Goal: Task Accomplishment & Management: Use online tool/utility

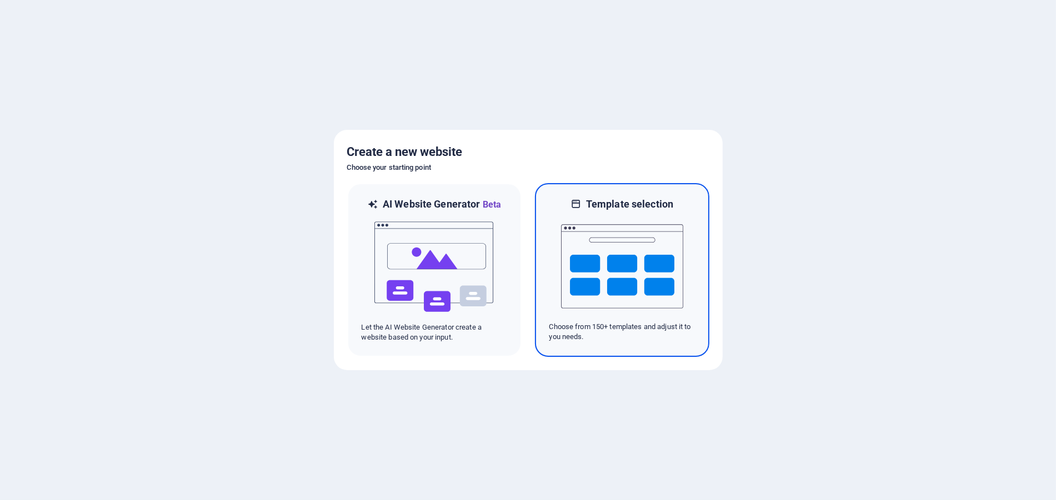
click at [644, 255] on img at bounding box center [622, 266] width 122 height 111
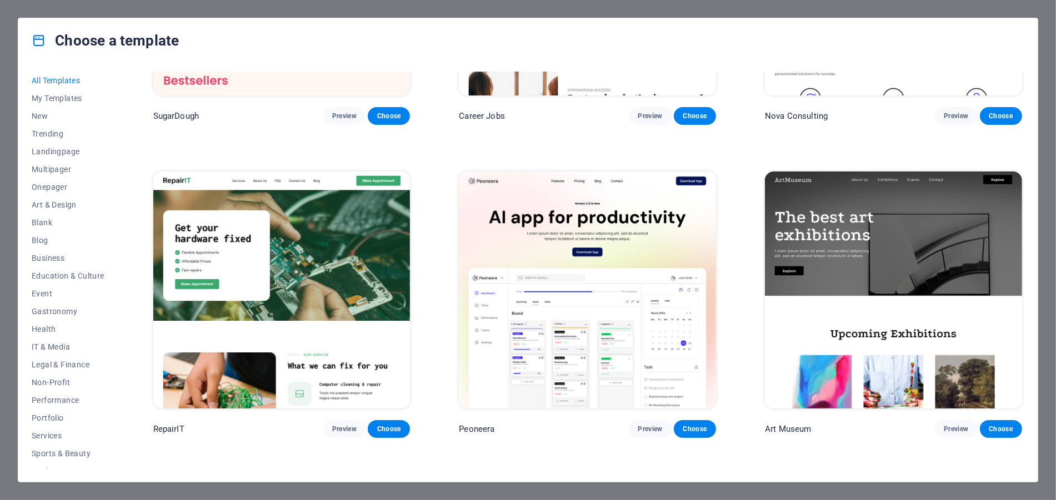
scroll to position [218, 0]
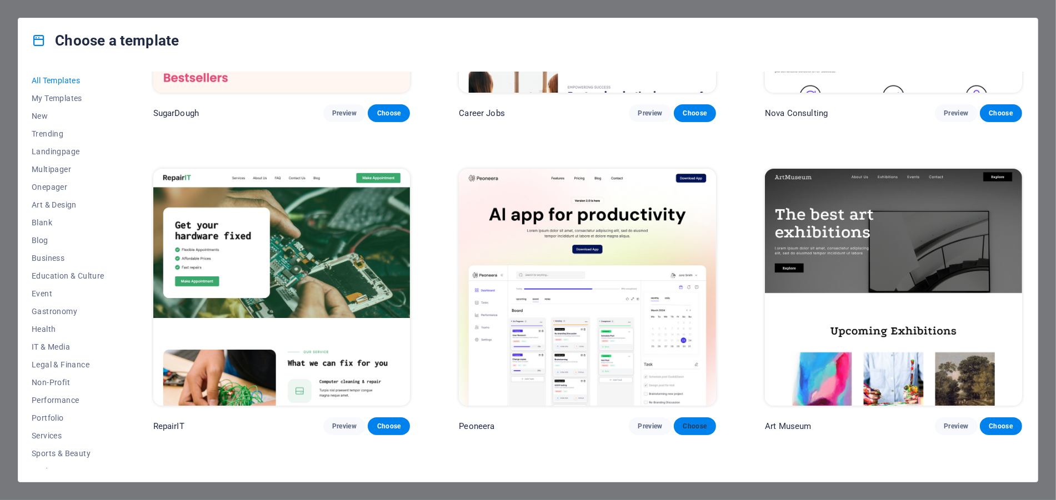
click at [690, 427] on span "Choose" at bounding box center [695, 426] width 24 height 9
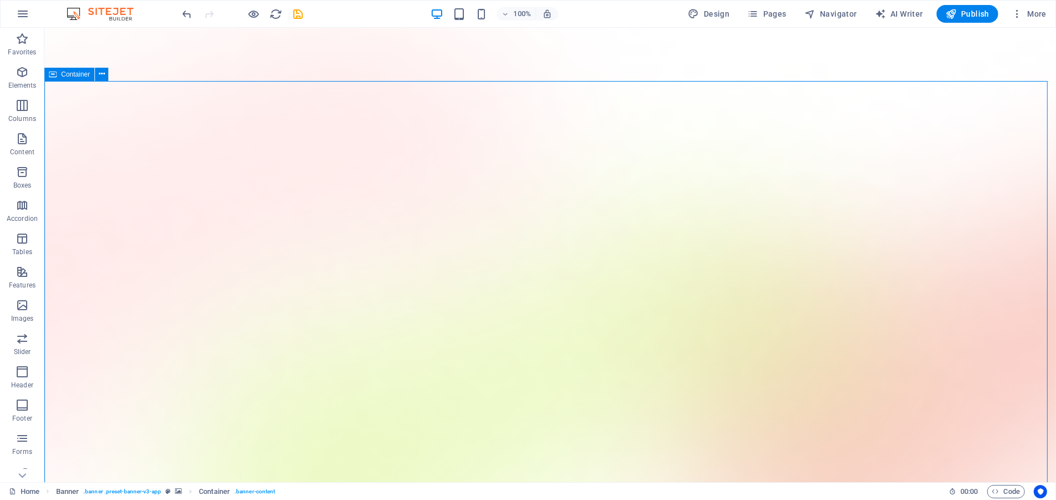
click at [967, 16] on span "Publish" at bounding box center [967, 13] width 44 height 11
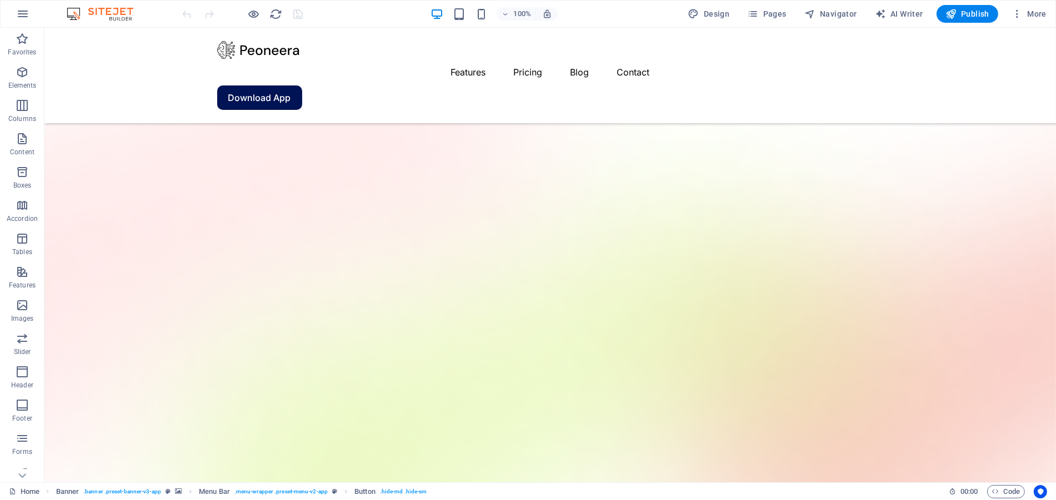
scroll to position [380, 0]
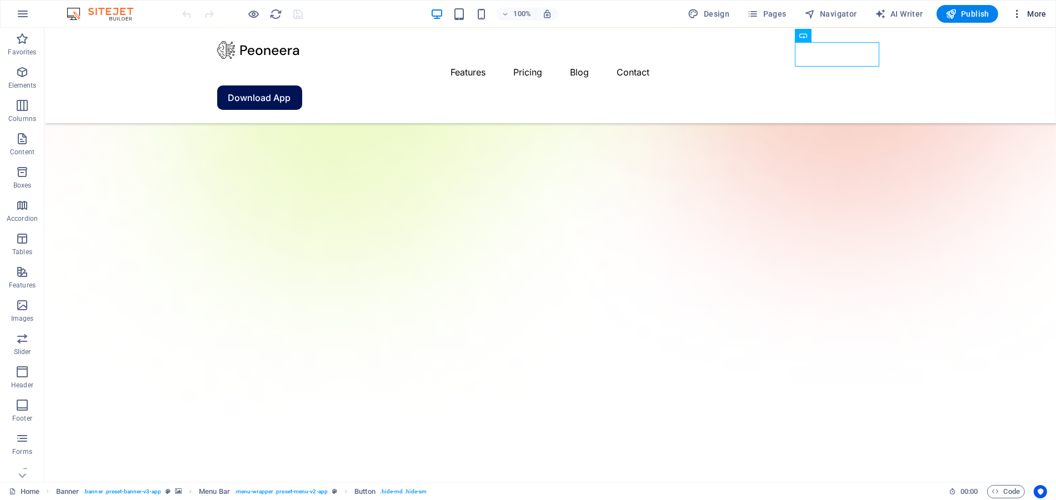
click at [1030, 19] on button "More" at bounding box center [1029, 14] width 44 height 18
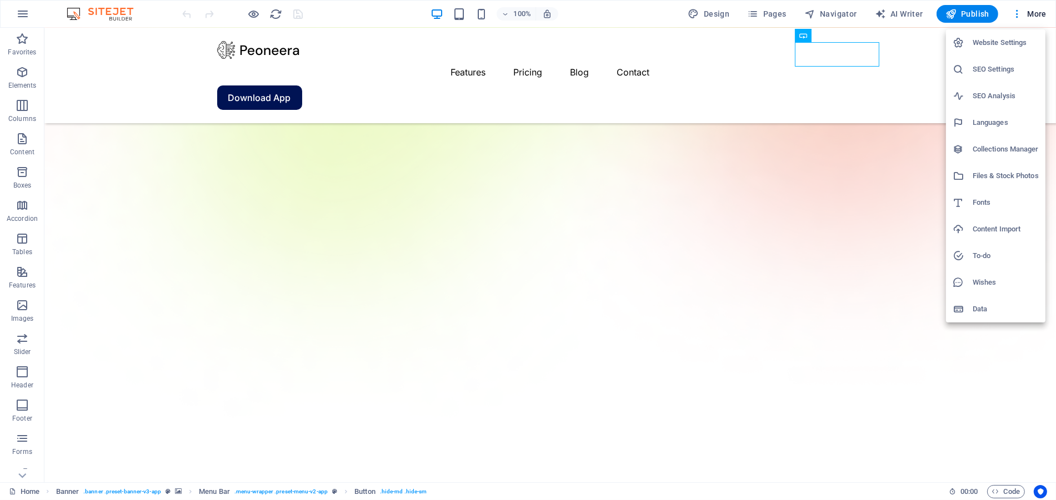
click at [1000, 39] on h6 "Website Settings" at bounding box center [1005, 42] width 66 height 13
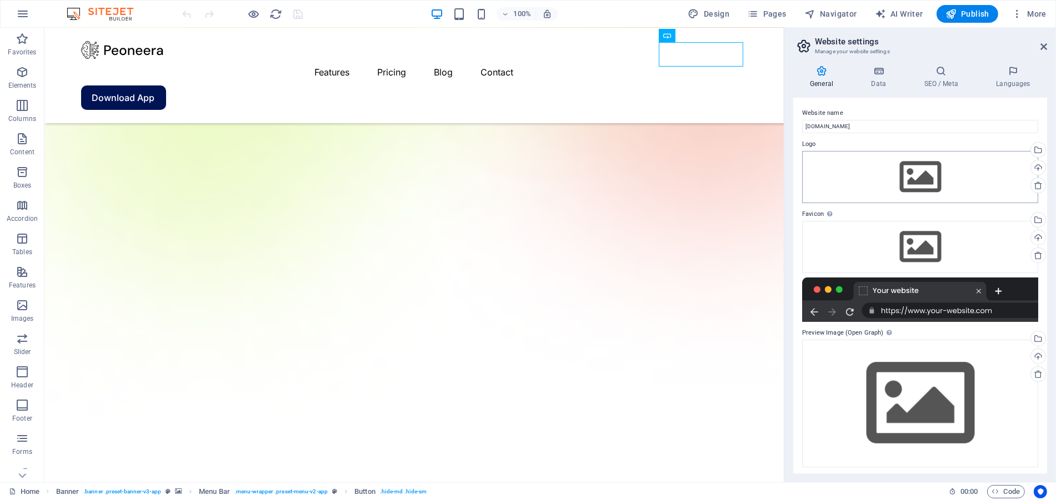
scroll to position [2, 0]
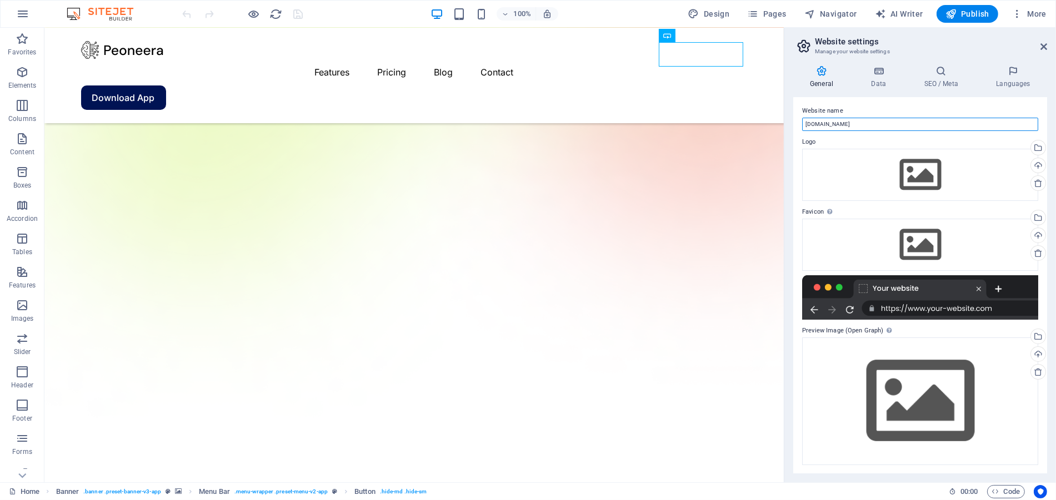
click at [869, 118] on input "chesterlemoel.com" at bounding box center [920, 124] width 236 height 13
click at [919, 189] on div "Drag files here, click to choose files or select files from Files or our free s…" at bounding box center [920, 175] width 236 height 52
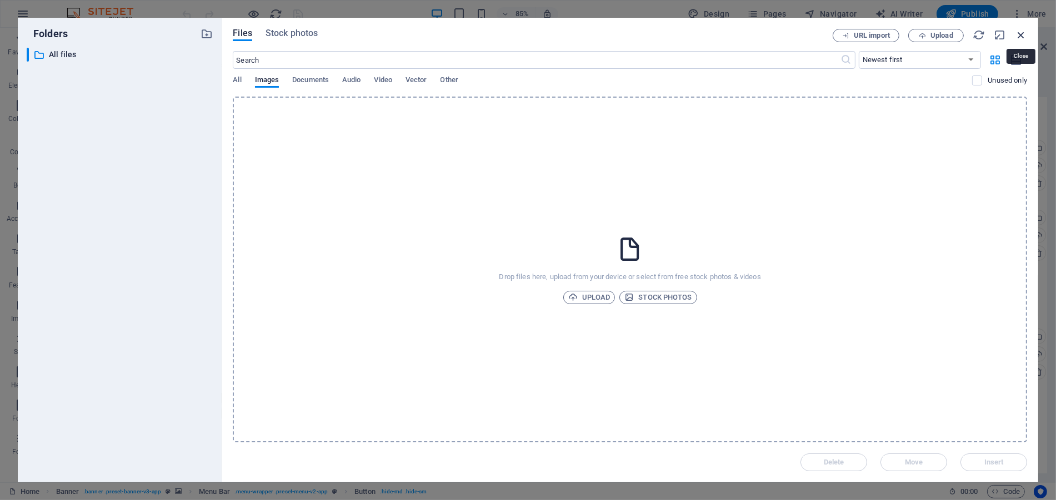
click at [1023, 31] on icon "button" at bounding box center [1021, 35] width 12 height 12
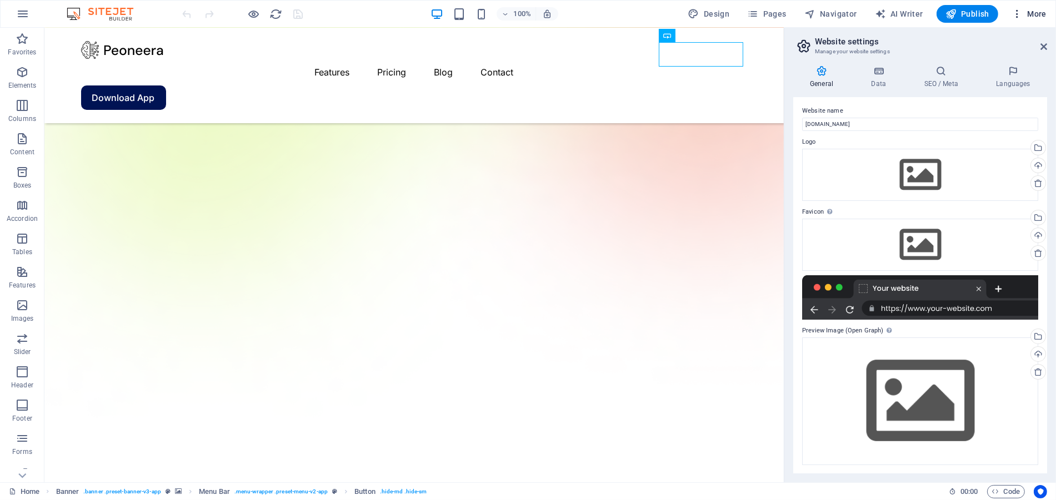
click at [1034, 13] on span "More" at bounding box center [1028, 13] width 35 height 11
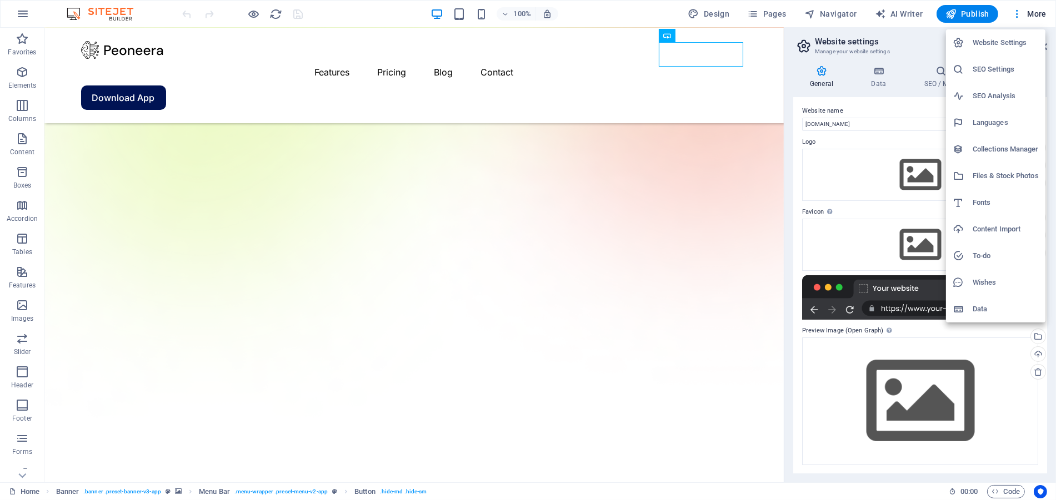
click at [459, 17] on div at bounding box center [528, 250] width 1056 height 500
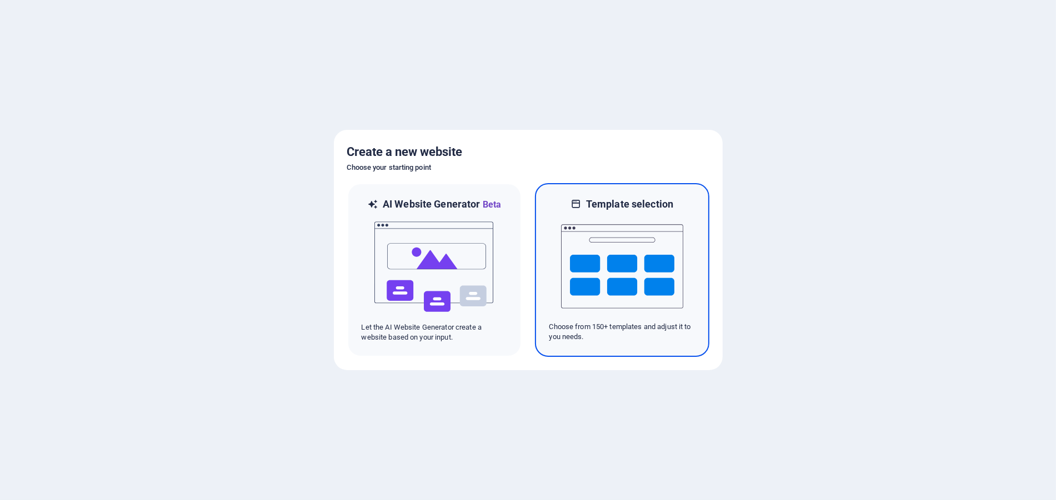
click at [620, 237] on img at bounding box center [622, 266] width 122 height 111
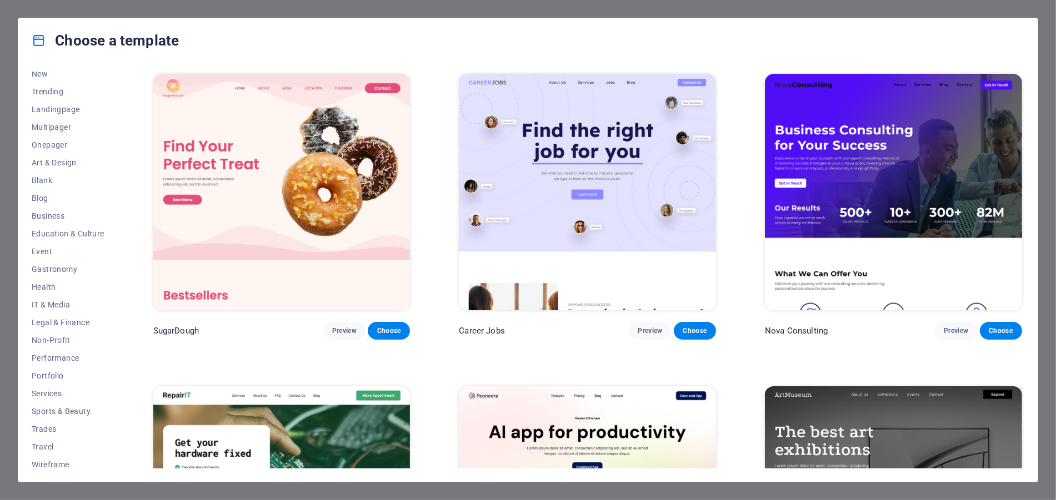
scroll to position [47, 0]
click at [65, 249] on span "Event" at bounding box center [68, 246] width 73 height 9
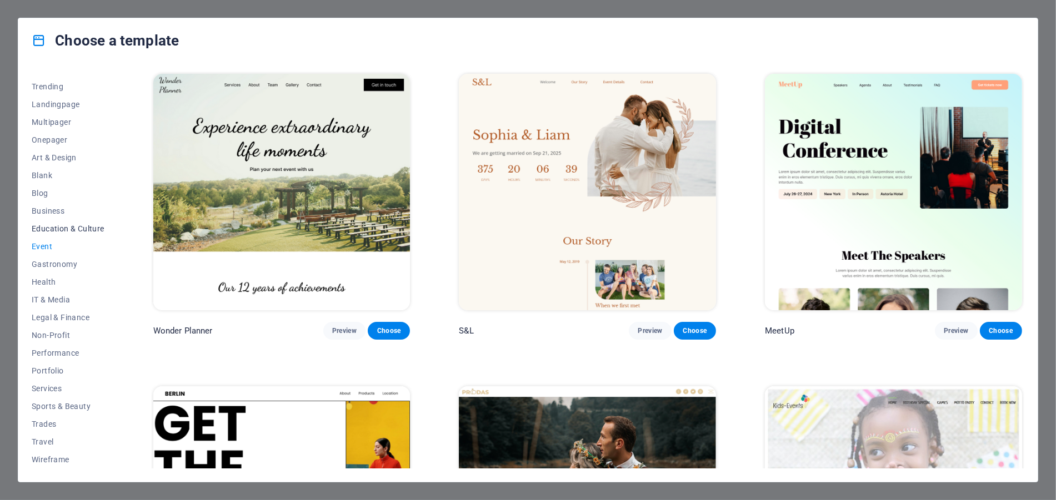
click at [45, 228] on span "Education & Culture" at bounding box center [68, 228] width 73 height 9
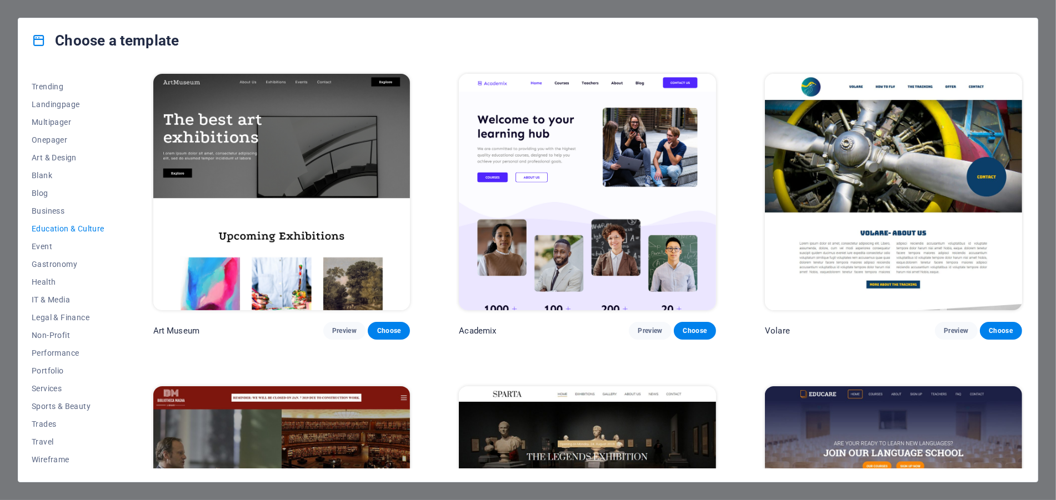
click at [582, 210] on img at bounding box center [587, 192] width 257 height 237
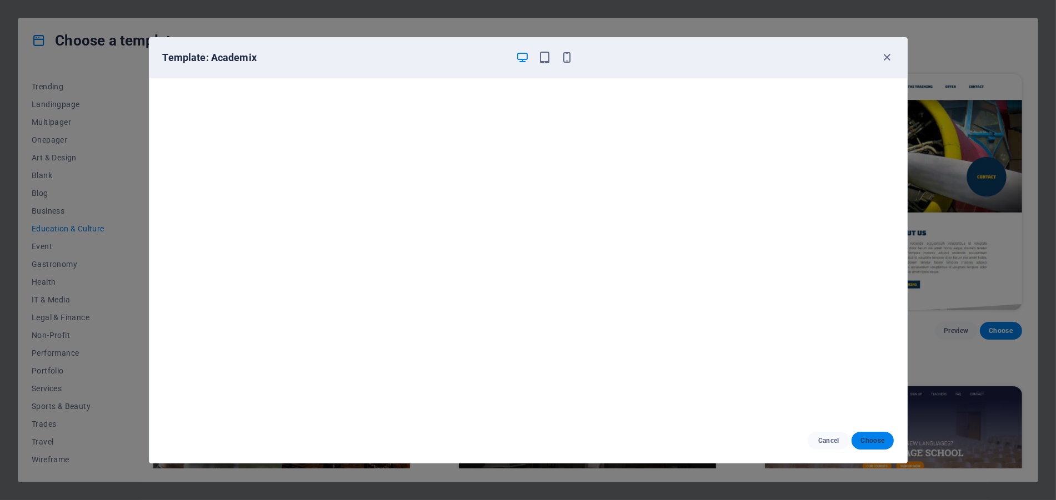
click at [875, 444] on span "Choose" at bounding box center [872, 441] width 24 height 9
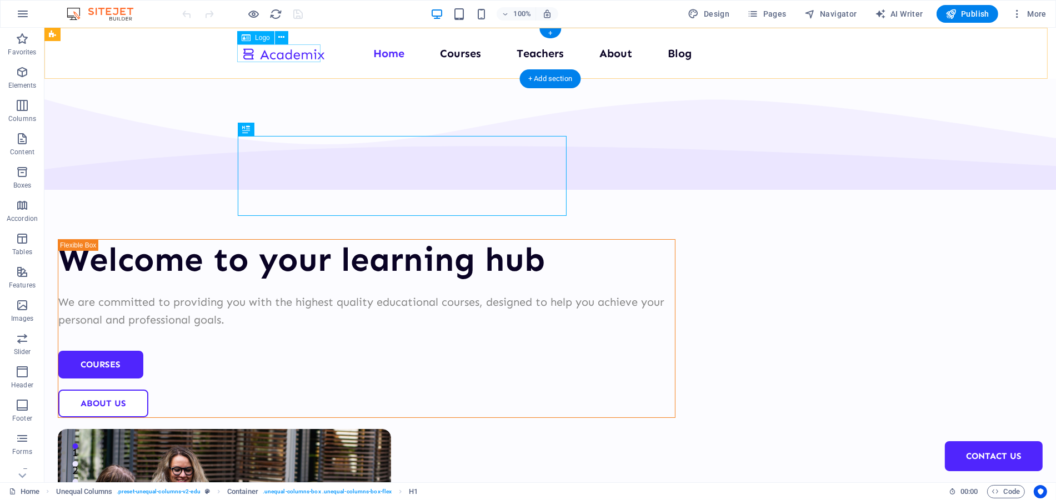
click at [277, 55] on div at bounding box center [282, 53] width 83 height 18
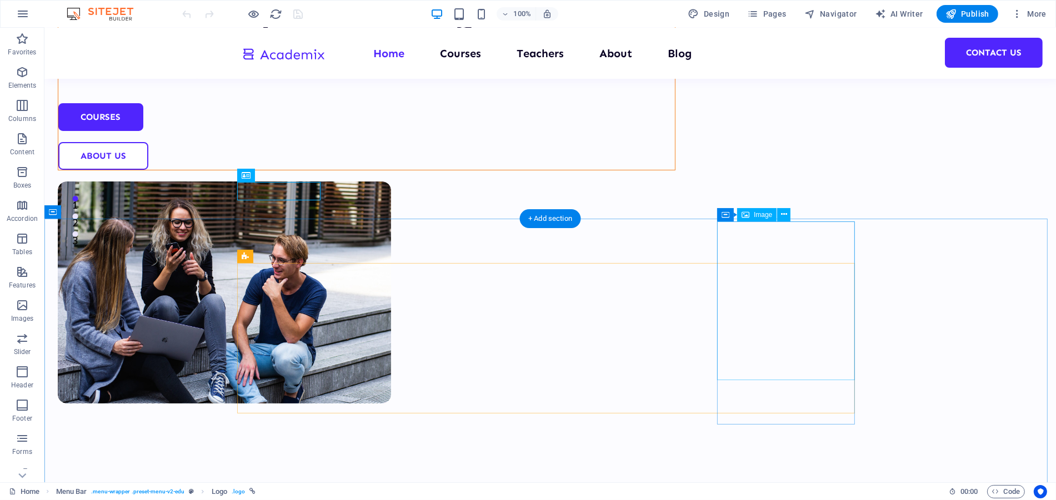
scroll to position [245, 0]
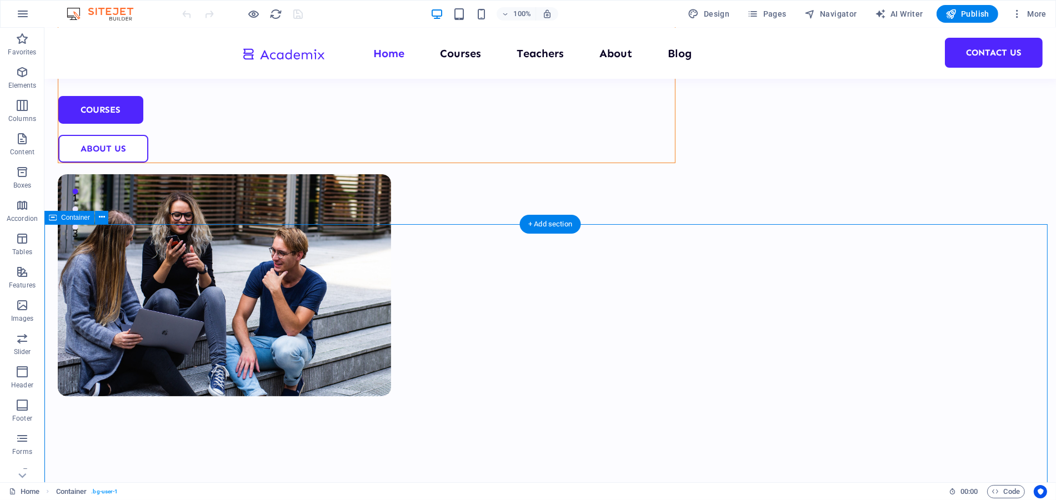
scroll to position [254, 0]
click at [110, 223] on div "Container" at bounding box center [79, 218] width 71 height 14
click at [97, 213] on button at bounding box center [101, 217] width 13 height 13
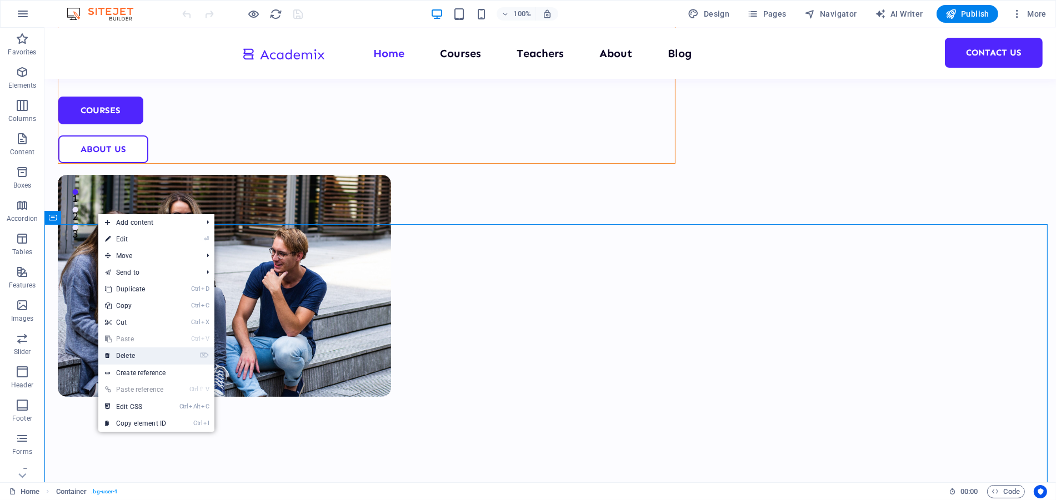
click at [154, 358] on link "⌦ Delete" at bounding box center [135, 356] width 74 height 17
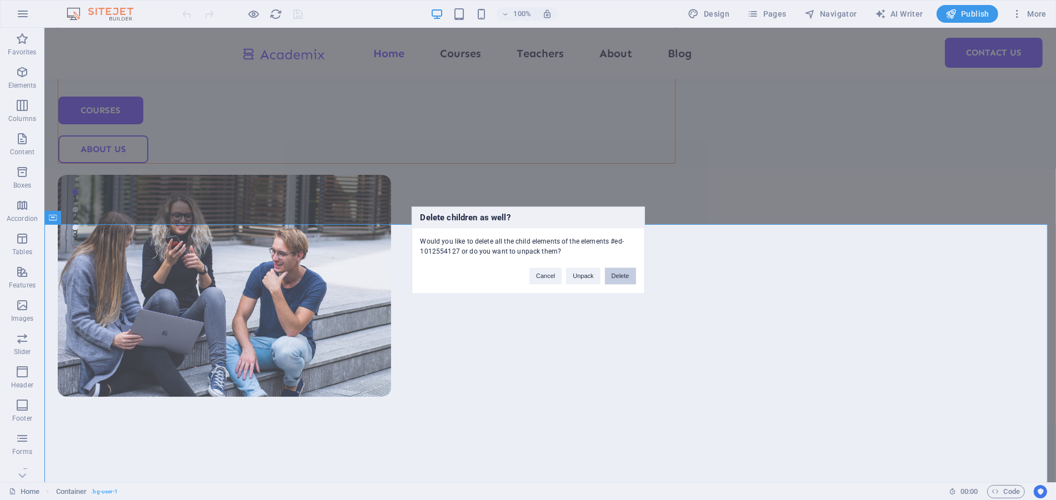
click at [623, 272] on button "Delete" at bounding box center [620, 276] width 31 height 17
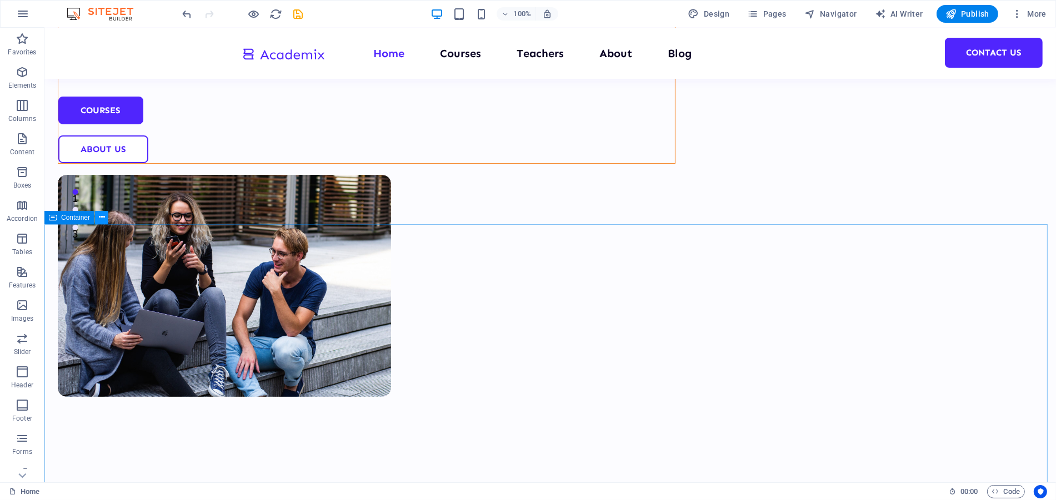
click at [97, 218] on button at bounding box center [101, 217] width 13 height 13
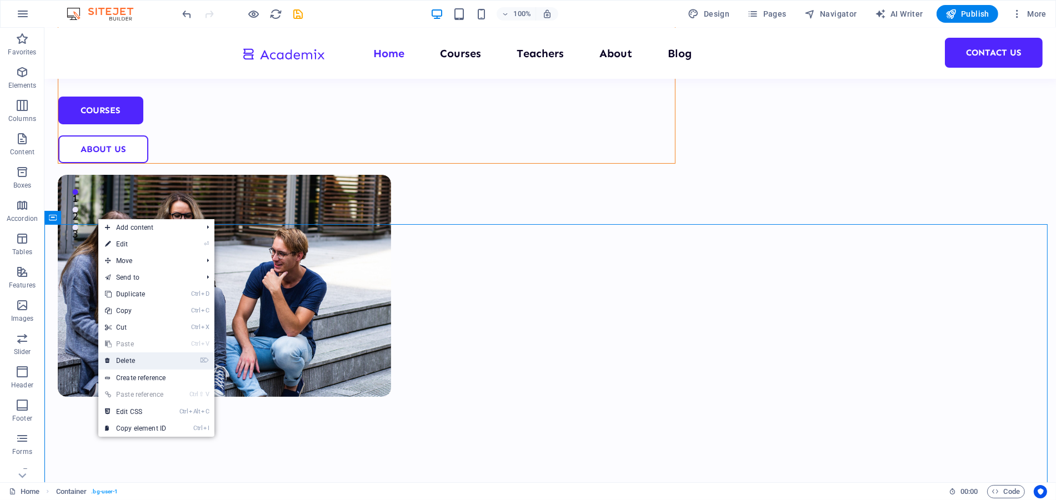
click at [151, 354] on link "⌦ Delete" at bounding box center [135, 361] width 74 height 17
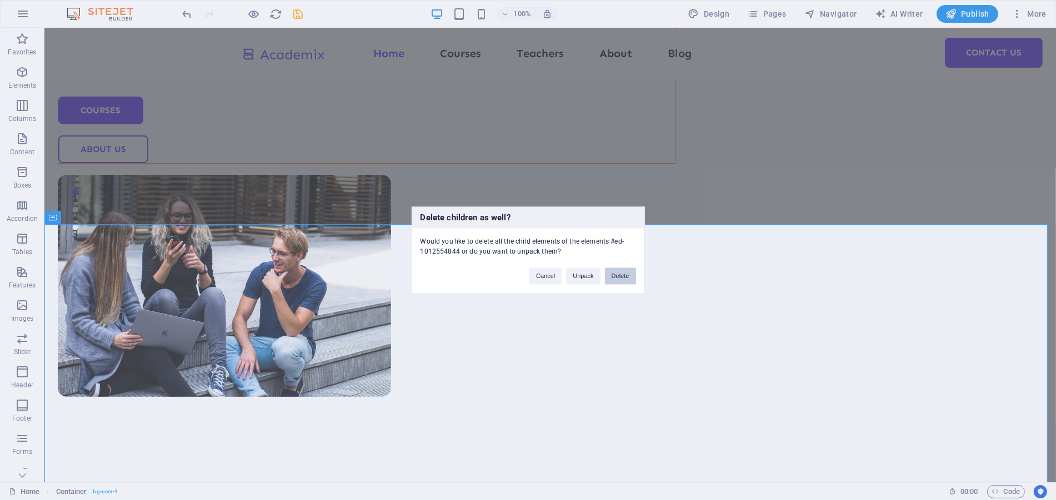
click at [615, 279] on button "Delete" at bounding box center [620, 276] width 31 height 17
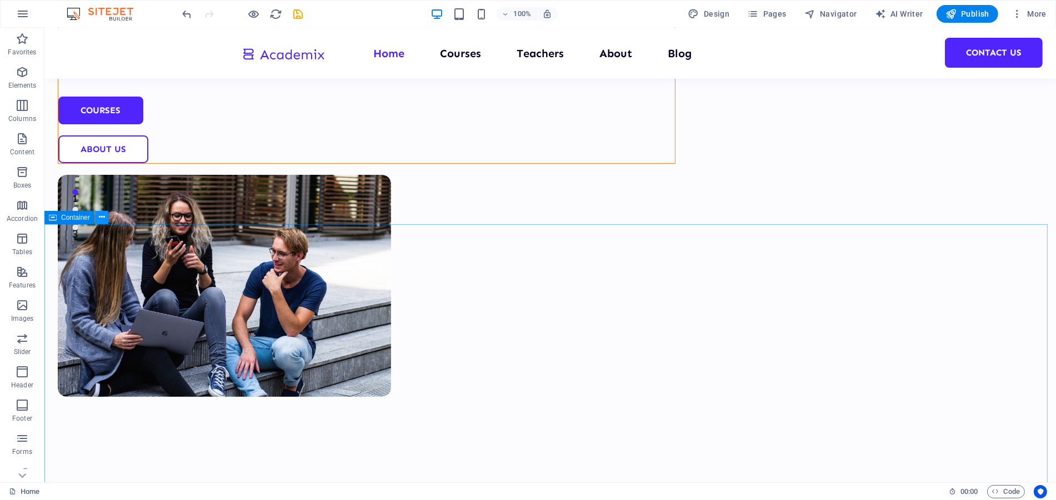
click at [101, 215] on icon at bounding box center [102, 218] width 6 height 12
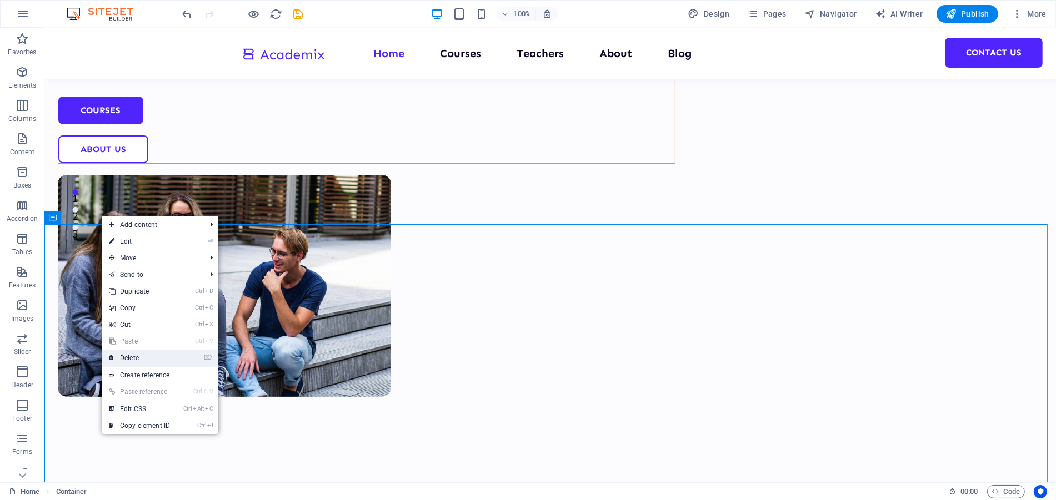
click at [153, 354] on link "⌦ Delete" at bounding box center [139, 358] width 74 height 17
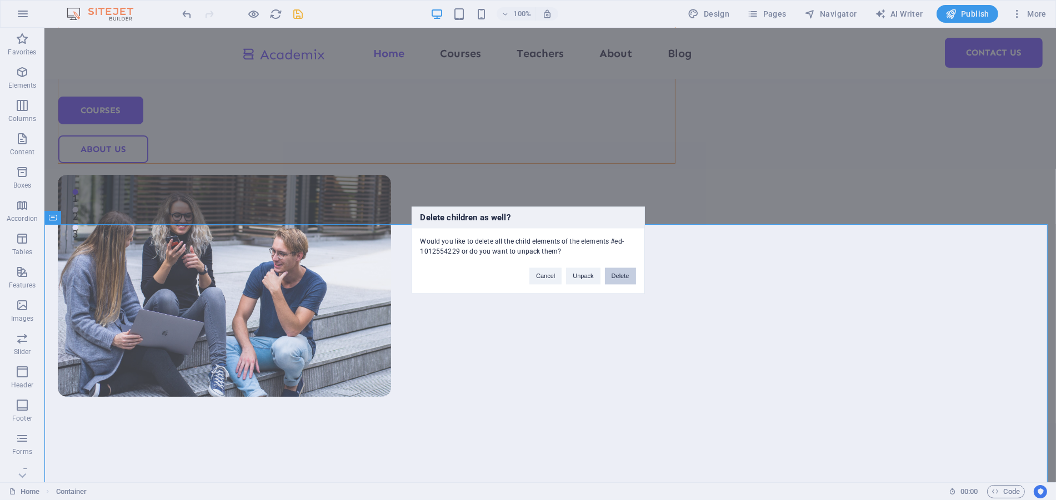
click at [615, 273] on button "Delete" at bounding box center [620, 276] width 31 height 17
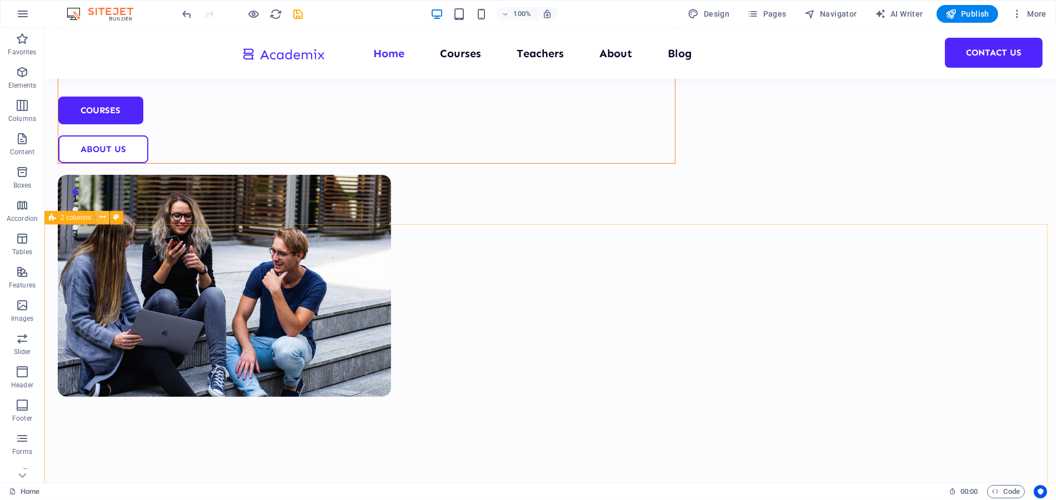
click at [104, 220] on icon at bounding box center [102, 218] width 6 height 12
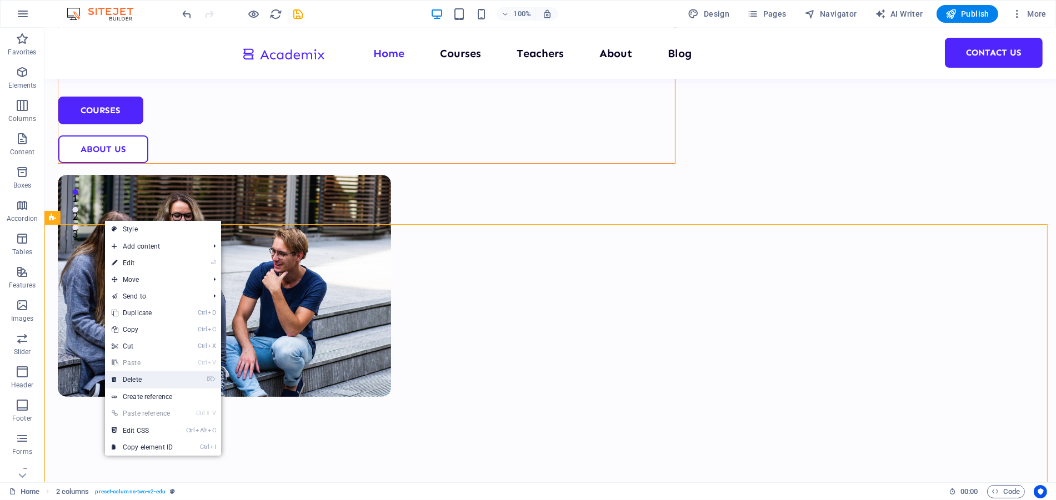
click at [151, 383] on link "⌦ Delete" at bounding box center [142, 380] width 74 height 17
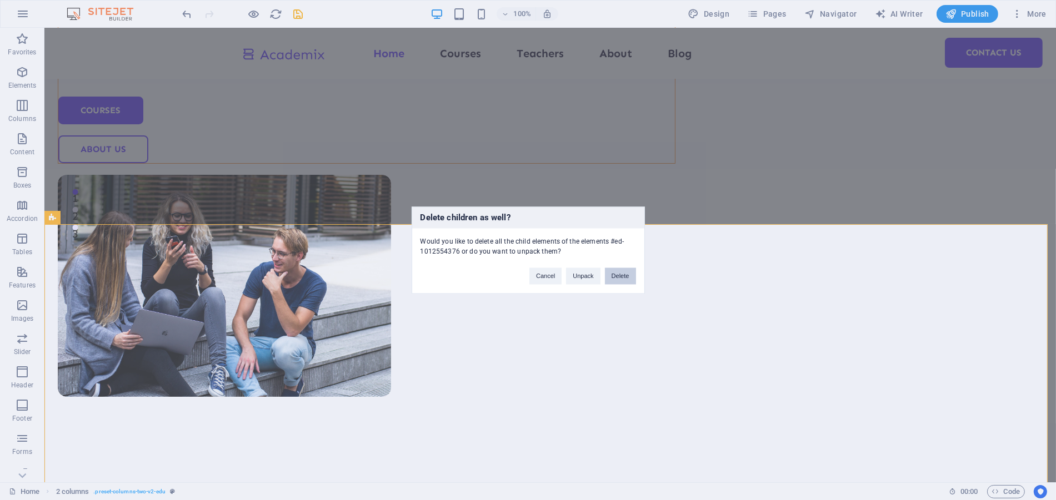
click at [622, 273] on button "Delete" at bounding box center [620, 276] width 31 height 17
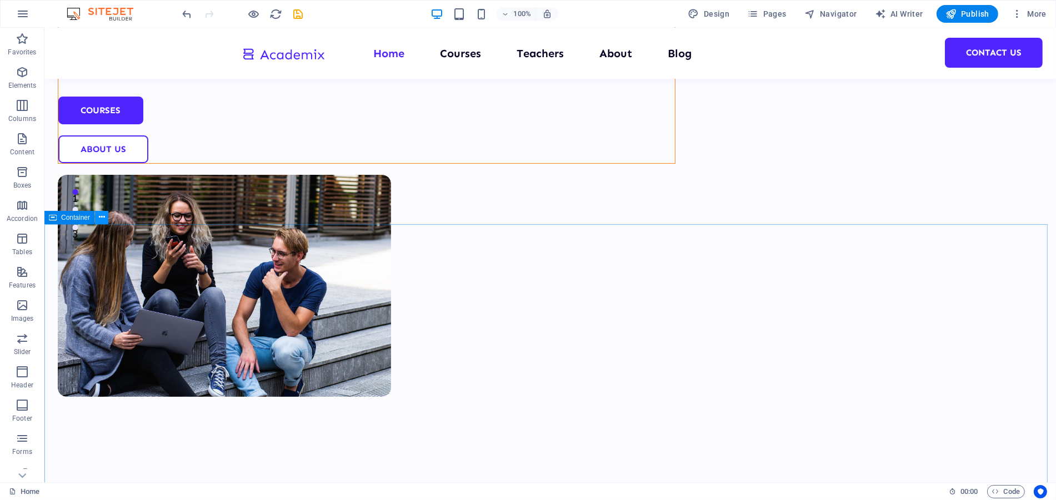
click at [103, 214] on icon at bounding box center [102, 218] width 6 height 12
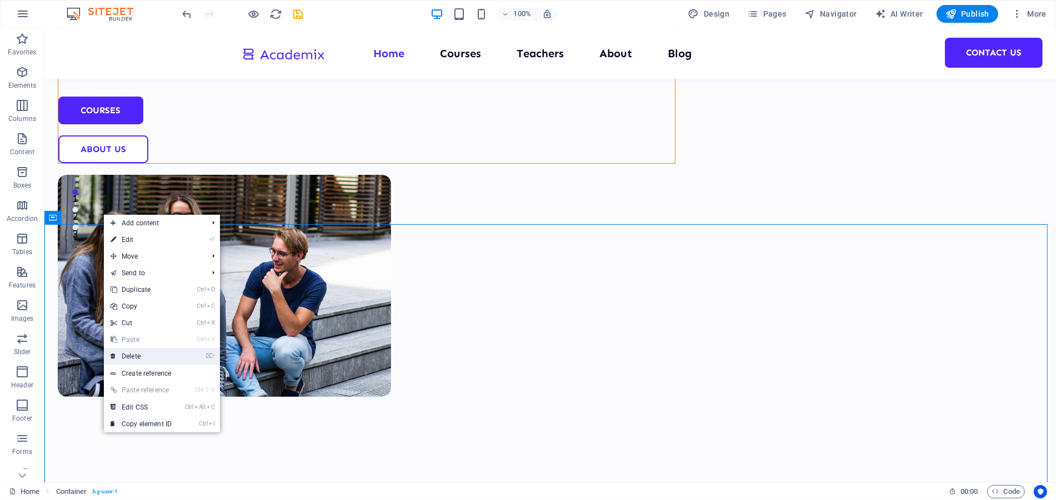
click at [201, 360] on li "⌦ Delete" at bounding box center [162, 356] width 116 height 17
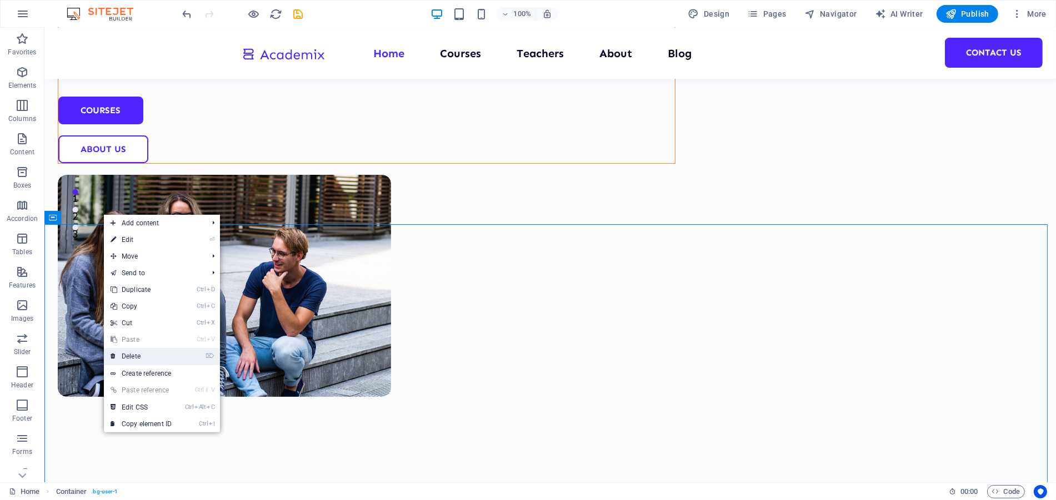
click at [198, 358] on li "⌦ Delete" at bounding box center [162, 356] width 116 height 17
click at [197, 354] on li "⌦ Delete" at bounding box center [162, 356] width 116 height 17
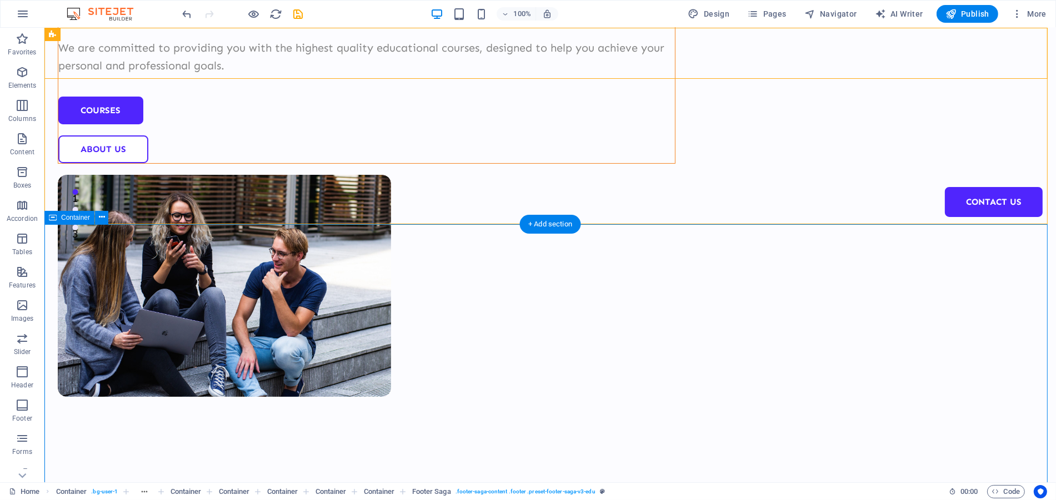
scroll to position [0, 0]
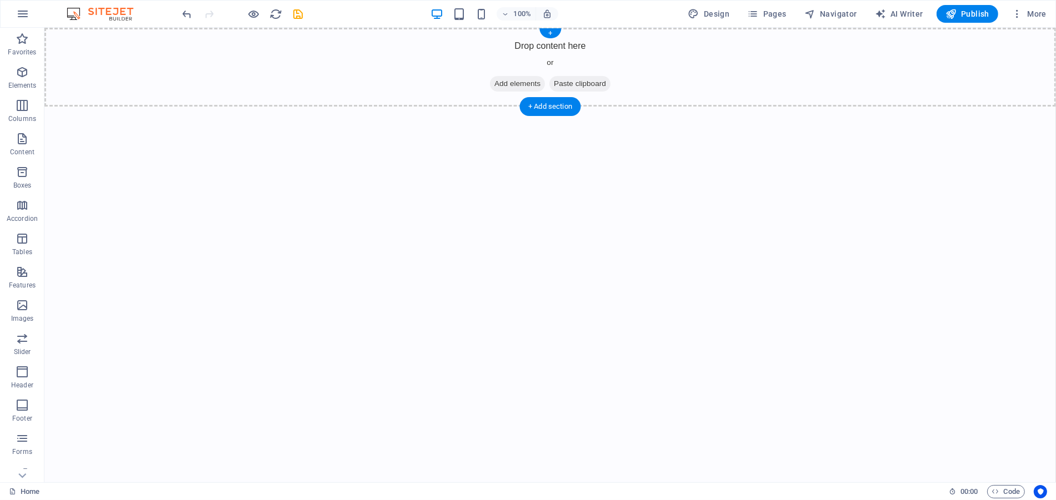
click at [519, 84] on span "Add elements" at bounding box center [516, 84] width 55 height 16
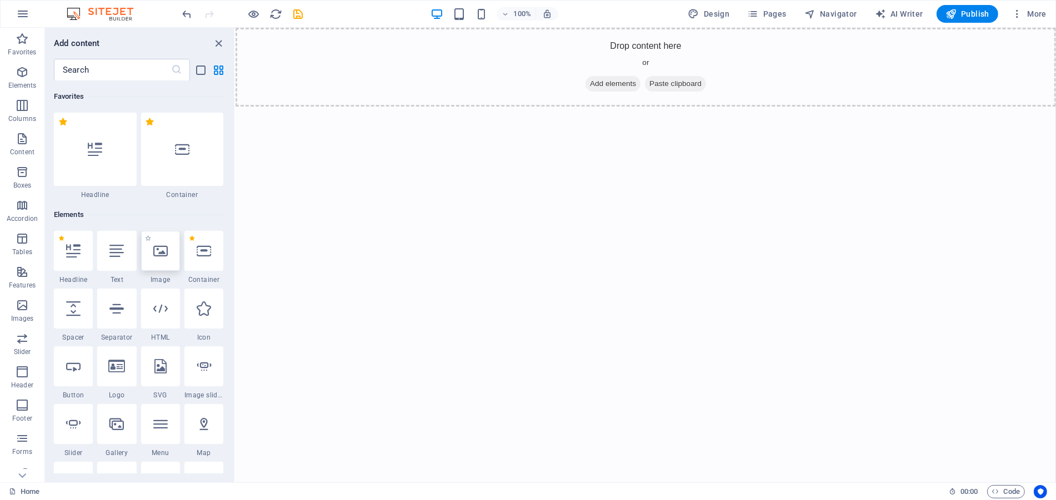
click at [164, 257] on icon at bounding box center [160, 251] width 14 height 14
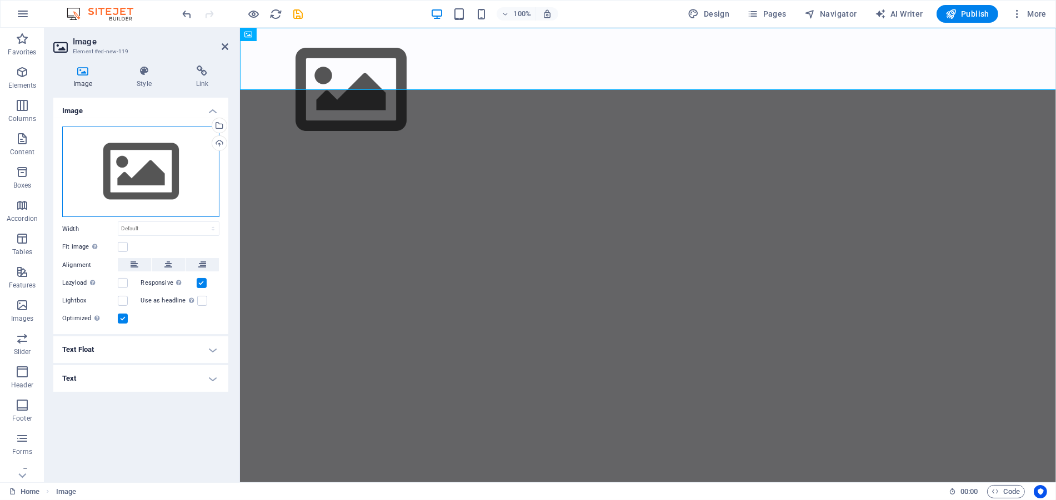
click at [136, 182] on div "Drag files here, click to choose files or select files from Files or our free s…" at bounding box center [140, 172] width 157 height 91
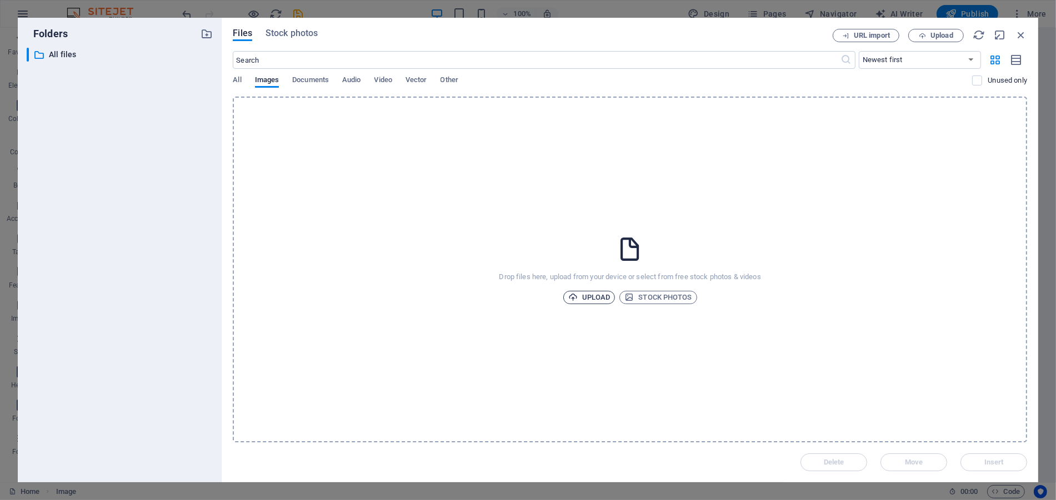
click at [598, 291] on span "Upload" at bounding box center [589, 297] width 42 height 13
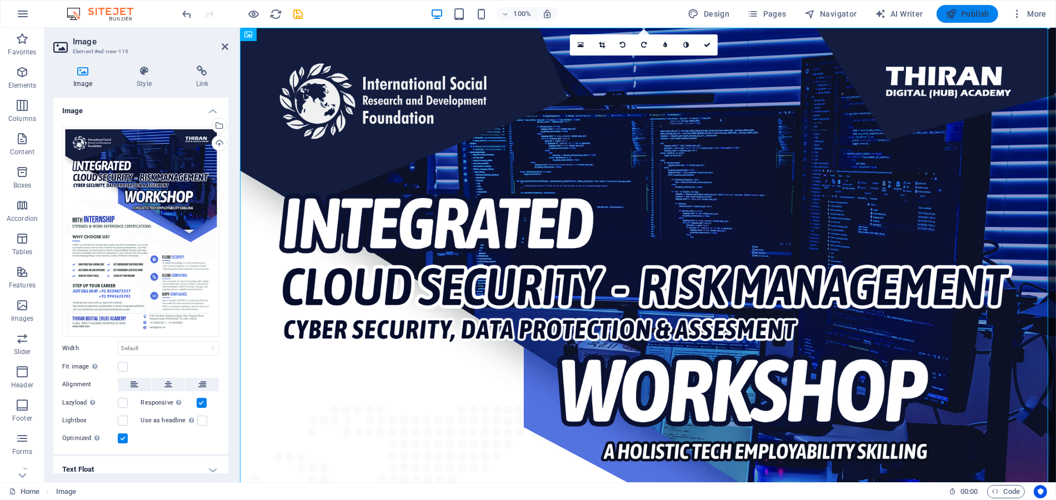
click at [968, 15] on span "Publish" at bounding box center [967, 13] width 44 height 11
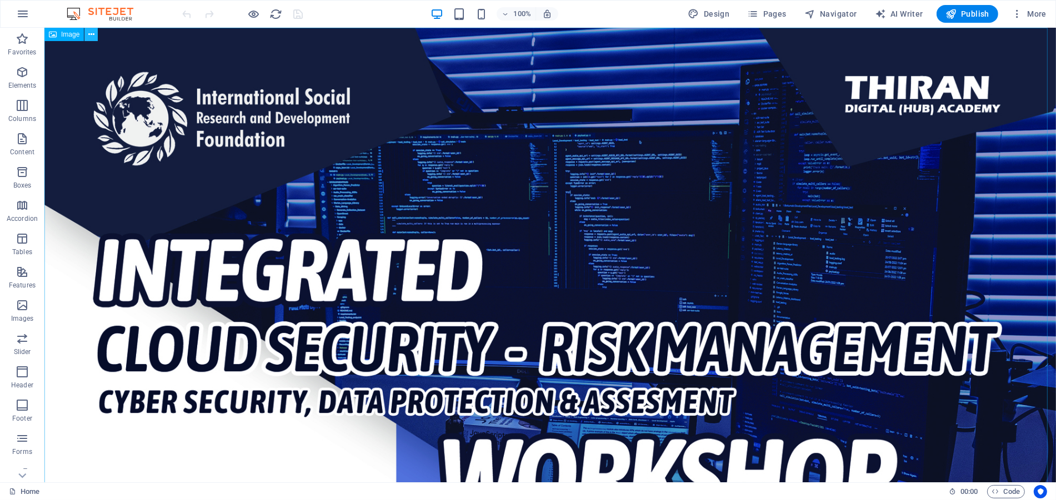
click at [89, 32] on icon at bounding box center [91, 35] width 6 height 12
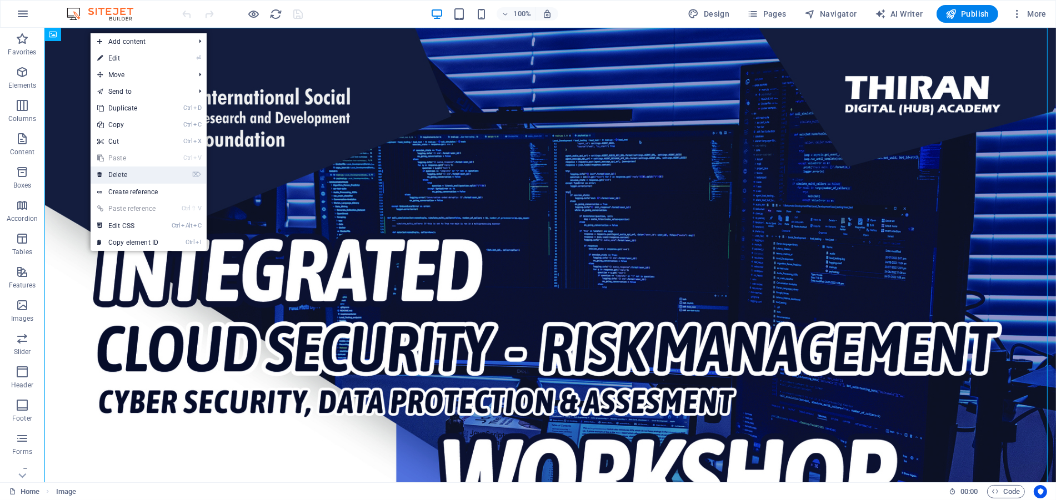
click at [159, 174] on link "⌦ Delete" at bounding box center [128, 175] width 74 height 17
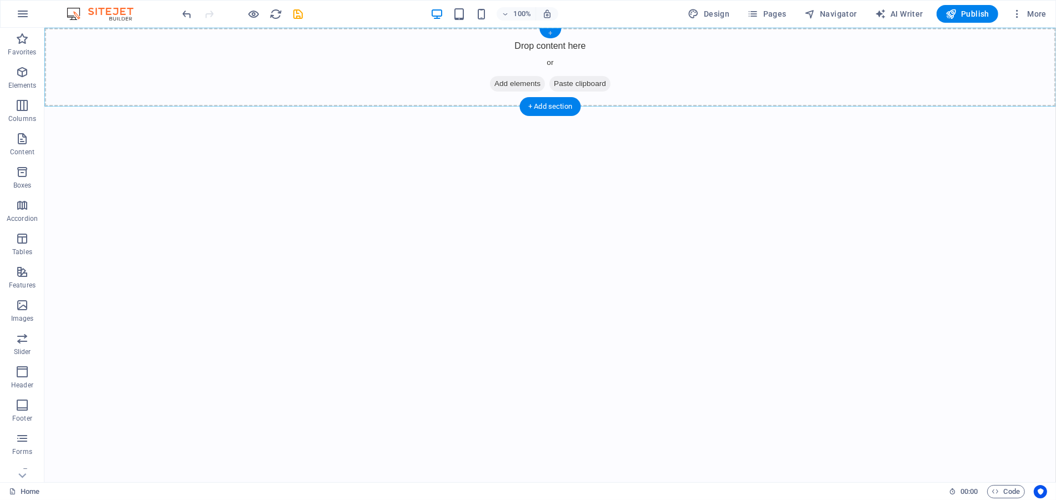
click at [550, 33] on div "+" at bounding box center [550, 33] width 22 height 10
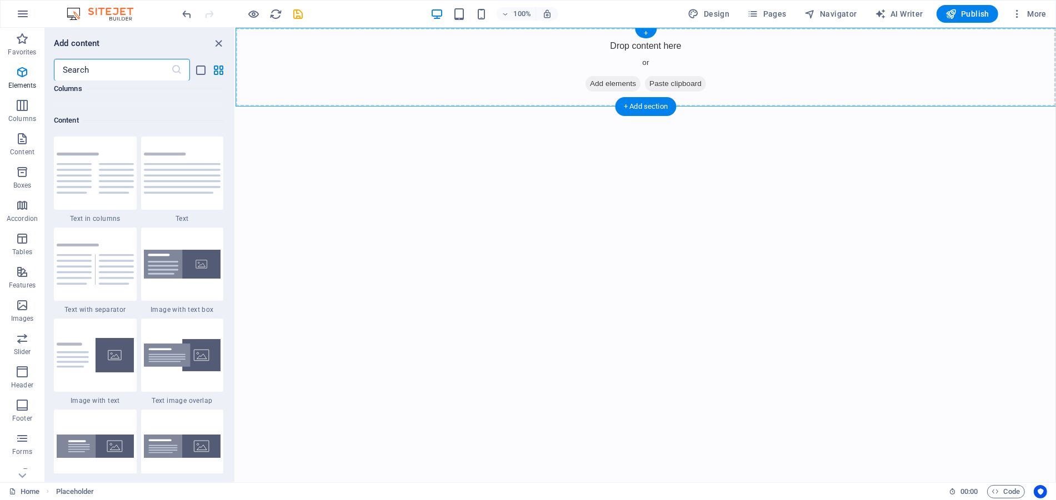
scroll to position [1943, 0]
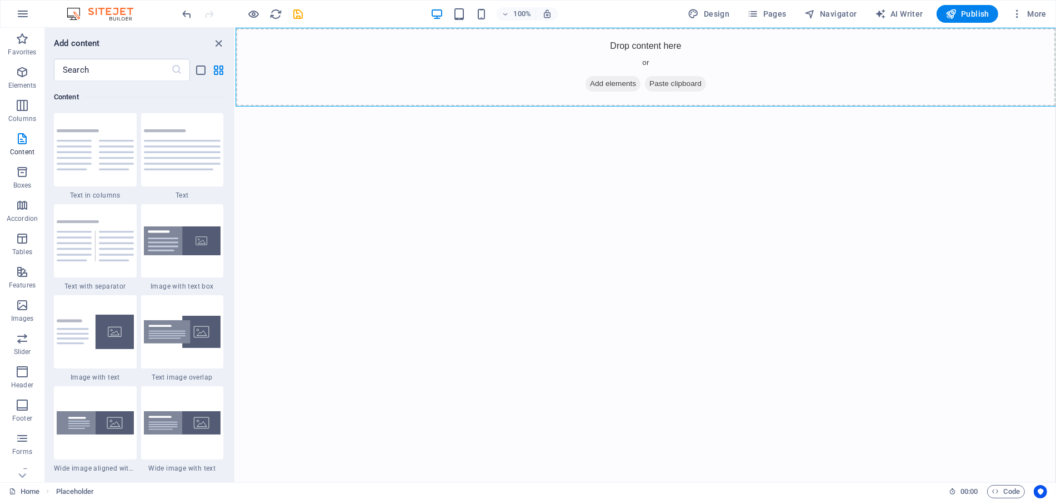
click at [224, 32] on div "Add content ​ Favorites 1 Star Headline 1 Star Container Elements 1 Star Headli…" at bounding box center [139, 255] width 189 height 455
click at [220, 38] on icon "close panel" at bounding box center [219, 43] width 13 height 13
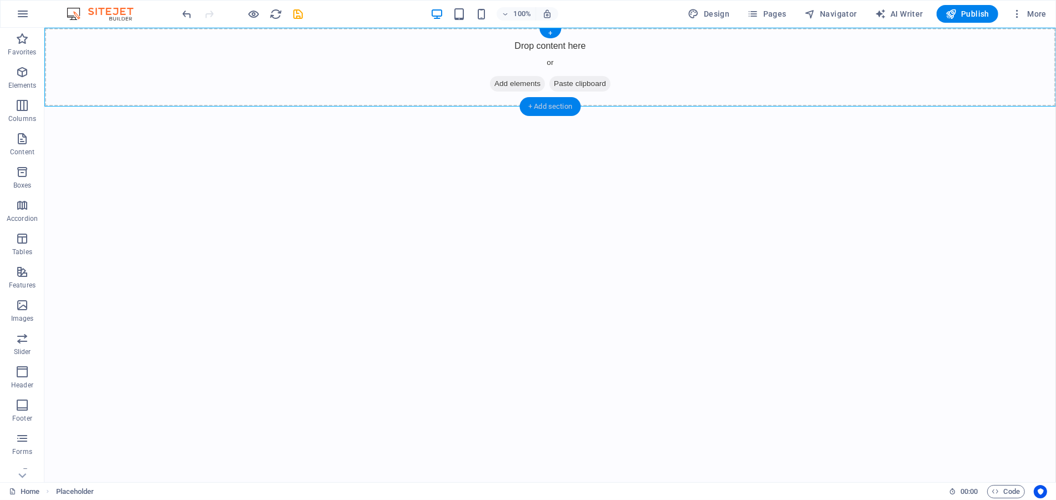
click at [566, 103] on div "+ Add section" at bounding box center [550, 106] width 62 height 19
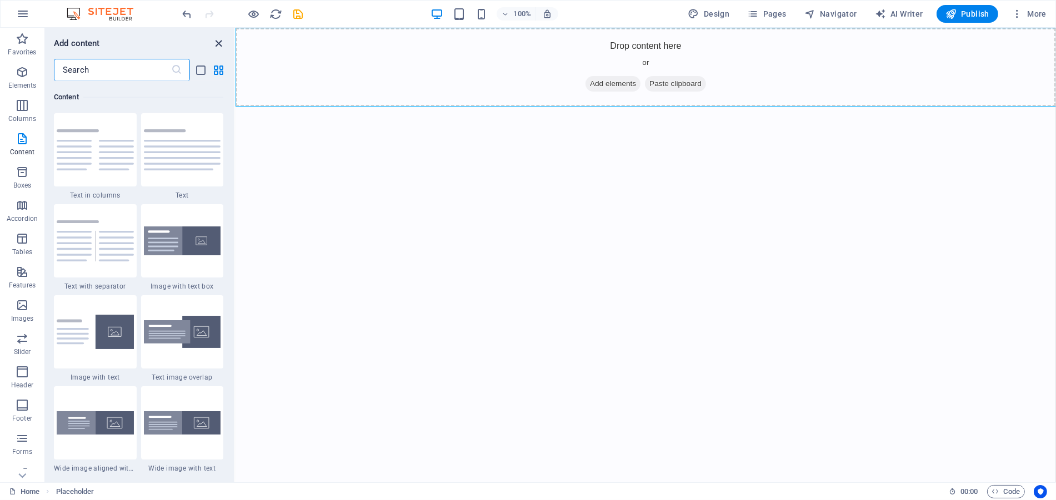
click at [217, 42] on icon "close panel" at bounding box center [219, 43] width 13 height 13
